Goal: Task Accomplishment & Management: Use online tool/utility

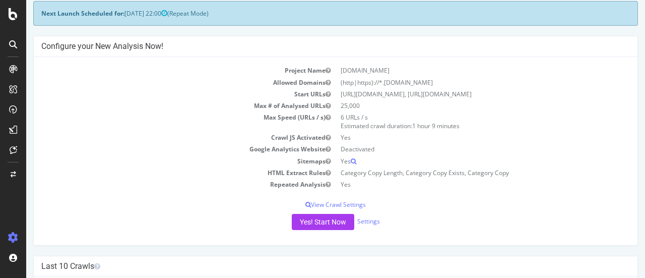
scroll to position [101, 0]
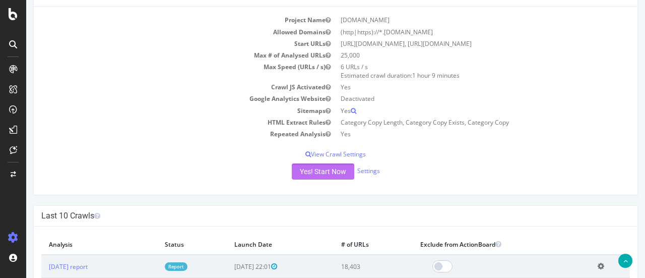
click at [332, 171] on button "Yes! Start Now" at bounding box center [323, 171] width 63 height 16
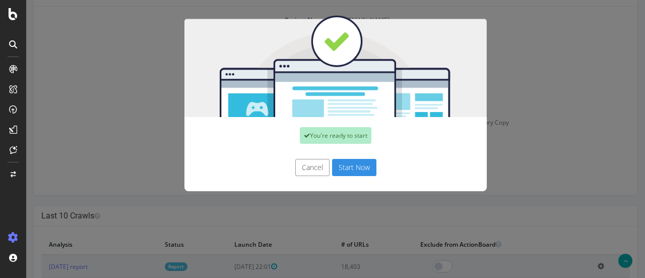
click at [350, 166] on button "Start Now" at bounding box center [354, 167] width 44 height 17
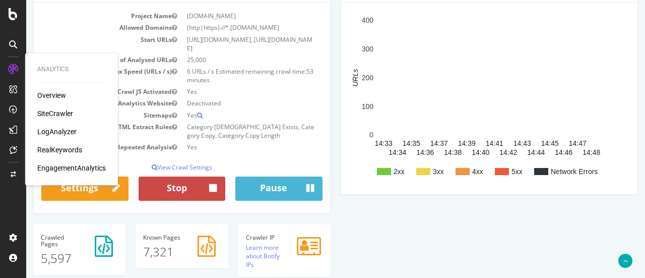
scroll to position [104, 0]
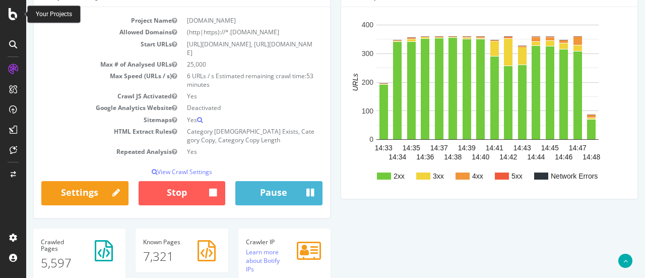
click at [9, 15] on icon at bounding box center [13, 14] width 9 height 12
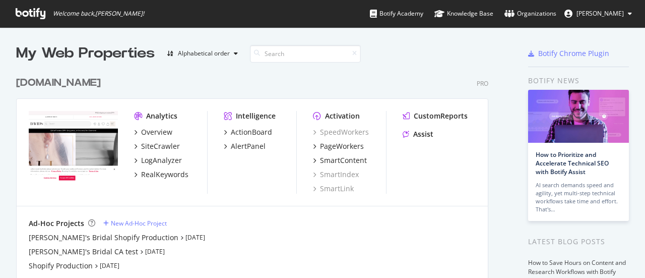
click at [78, 85] on div "[DOMAIN_NAME]" at bounding box center [58, 83] width 85 height 15
